Goal: Task Accomplishment & Management: Manage account settings

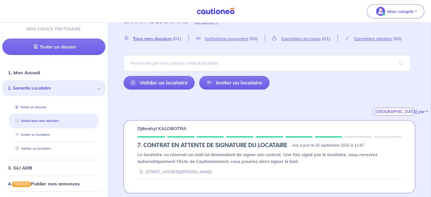
click at [26, 105] on link "Tester un dossier" at bounding box center [29, 107] width 33 height 4
click at [38, 135] on link "Inviter un locataire" at bounding box center [31, 135] width 36 height 4
select select "FR"
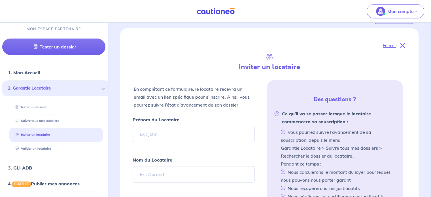
scroll to position [138, 0]
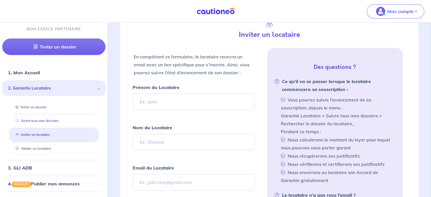
drag, startPoint x: 42, startPoint y: 128, endPoint x: 42, endPoint y: 123, distance: 4.8
click at [42, 128] on li "Inviter un locataire" at bounding box center [53, 135] width 89 height 14
click at [42, 123] on link "Suivre tous mes dossiers" at bounding box center [35, 121] width 45 height 4
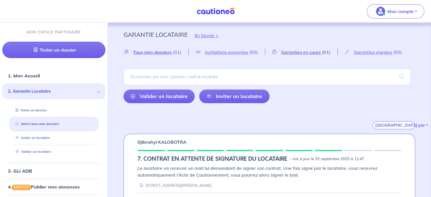
click at [309, 51] on span "Garanties en cours" at bounding box center [301, 52] width 40 height 6
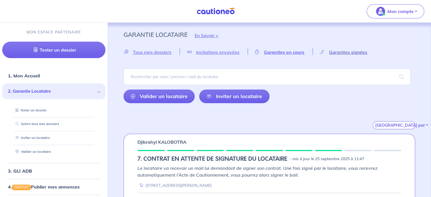
click at [352, 51] on span "Garanties signées" at bounding box center [348, 52] width 38 height 6
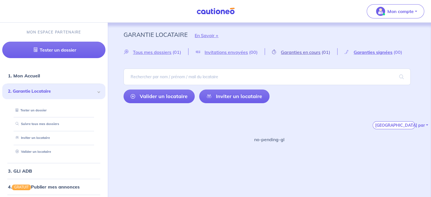
click at [289, 53] on span "Garanties en cours" at bounding box center [301, 52] width 40 height 6
